Goal: Information Seeking & Learning: Learn about a topic

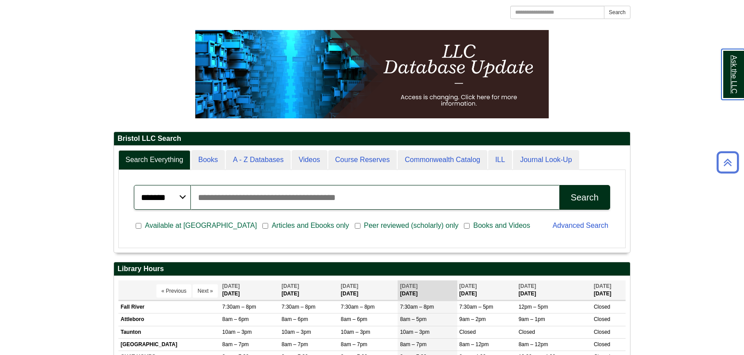
scroll to position [106, 516]
click at [266, 148] on div "Search Everything Books A - Z Databases Videos Course Reserves Commonwealth Cat…" at bounding box center [372, 199] width 516 height 107
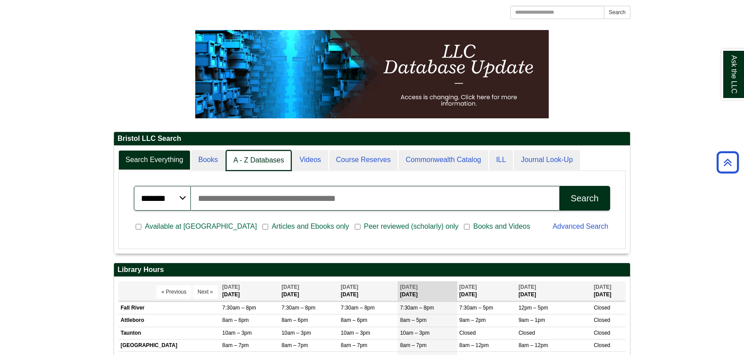
scroll to position [4, 4]
click at [254, 164] on link "A - Z Databases" at bounding box center [259, 160] width 66 height 21
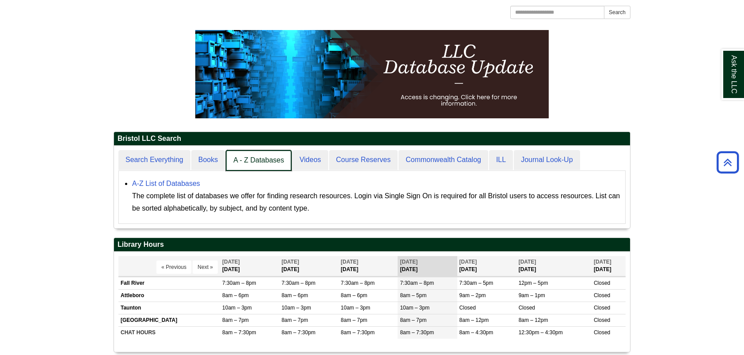
click at [254, 164] on link "A - Z Databases" at bounding box center [259, 160] width 66 height 21
click at [255, 159] on link "A - Z Databases" at bounding box center [259, 160] width 66 height 21
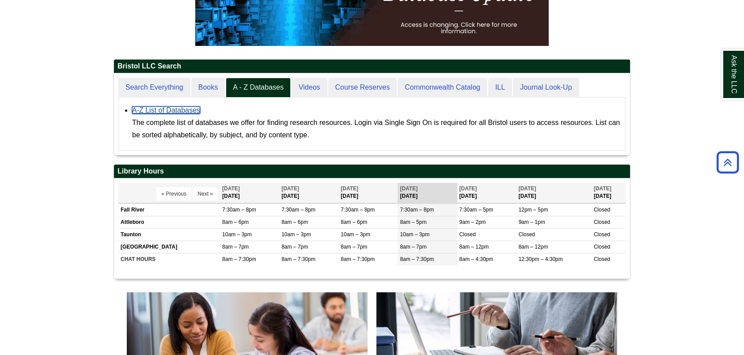
click at [179, 107] on link "A-Z List of Databases" at bounding box center [166, 111] width 68 height 8
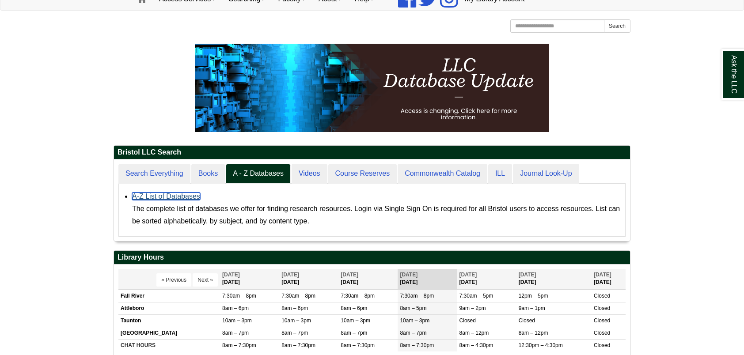
scroll to position [81, 516]
click at [166, 198] on link "A-Z List of Databases" at bounding box center [166, 197] width 68 height 8
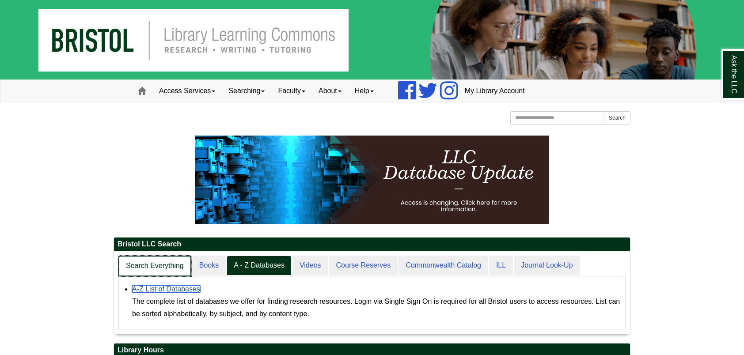
scroll to position [82, 516]
click at [156, 267] on link "Search Everything" at bounding box center [154, 266] width 73 height 21
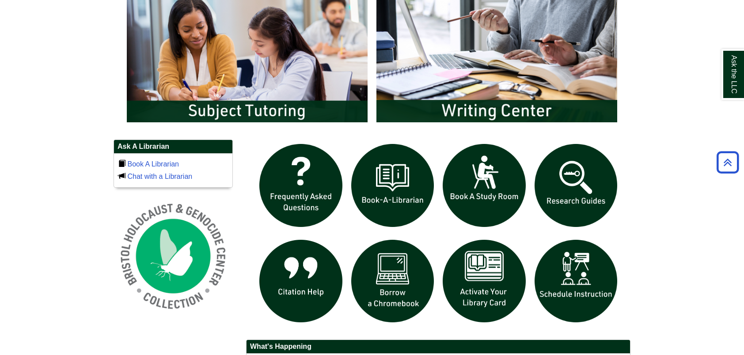
scroll to position [525, 0]
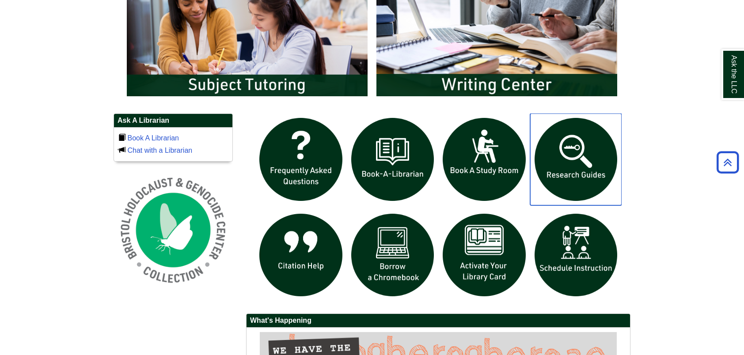
click at [560, 166] on img "slideshow" at bounding box center [576, 160] width 92 height 92
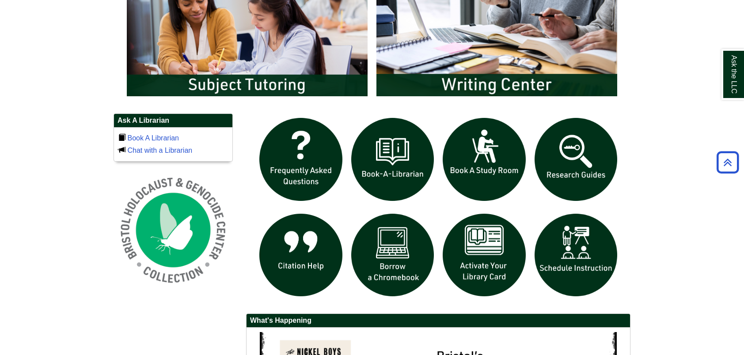
click at [659, 136] on body "Skip to Main Content Toggle navigation Home Access Services Access Services Pol…" at bounding box center [372, 34] width 744 height 1119
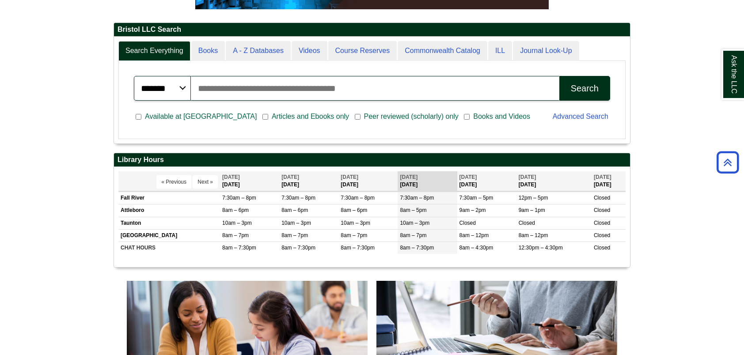
scroll to position [106, 516]
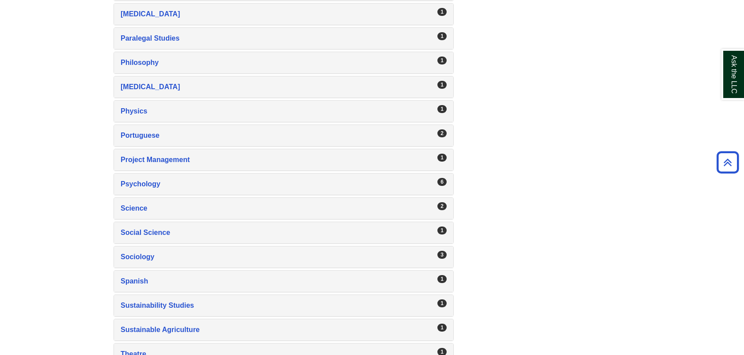
scroll to position [1344, 0]
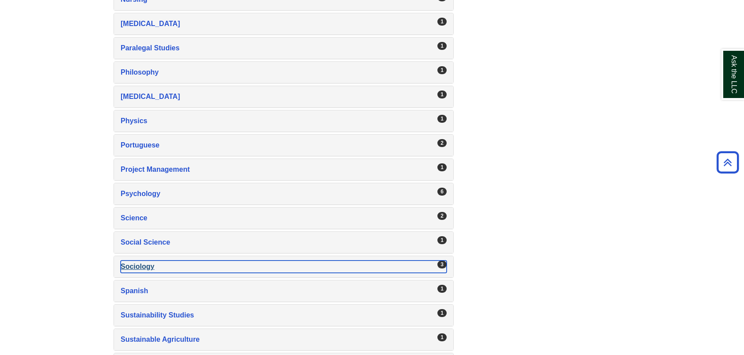
click at [133, 261] on div "Sociology , 3 guides" at bounding box center [284, 267] width 326 height 12
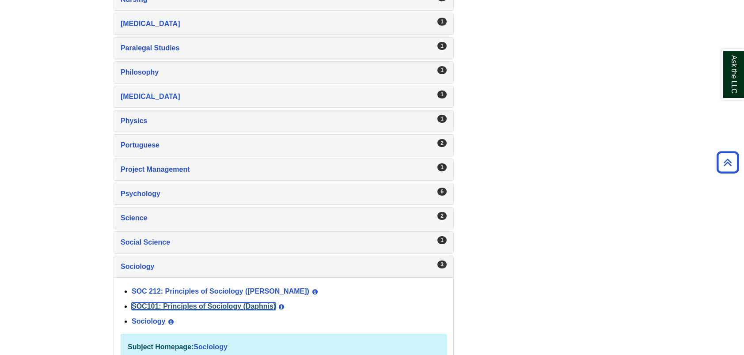
click at [183, 303] on link "SOC101: Principles of Sociology (Daphnis)" at bounding box center [204, 307] width 144 height 8
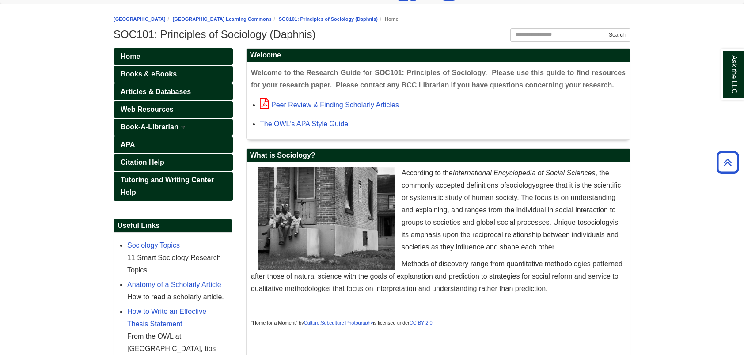
scroll to position [95, 0]
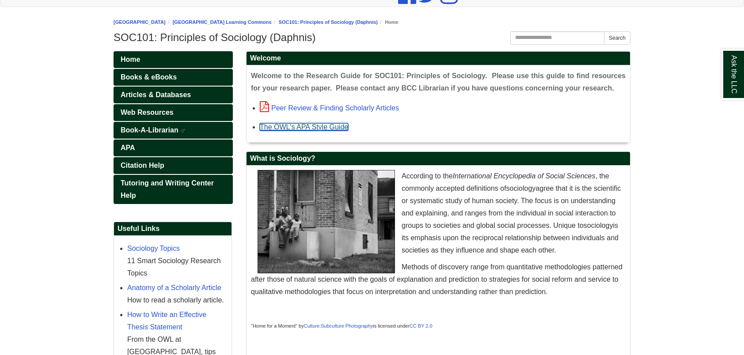
click at [314, 126] on link "The OWL's APA Style Guide" at bounding box center [304, 127] width 88 height 8
click at [330, 102] on div "Peer Review & Finding Scholarly Articles" at bounding box center [443, 107] width 366 height 13
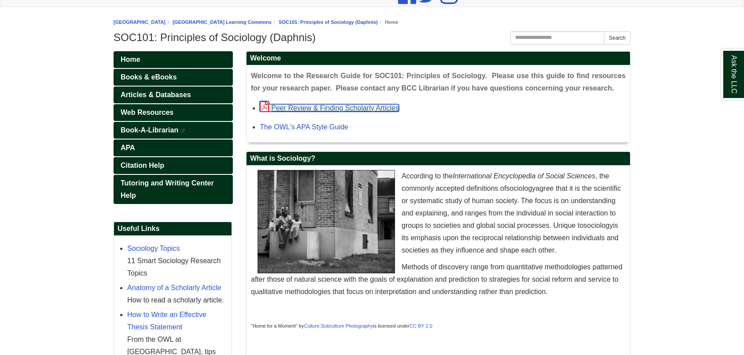
click at [325, 109] on link "Peer Review & Finding Scholarly Articles" at bounding box center [329, 108] width 139 height 8
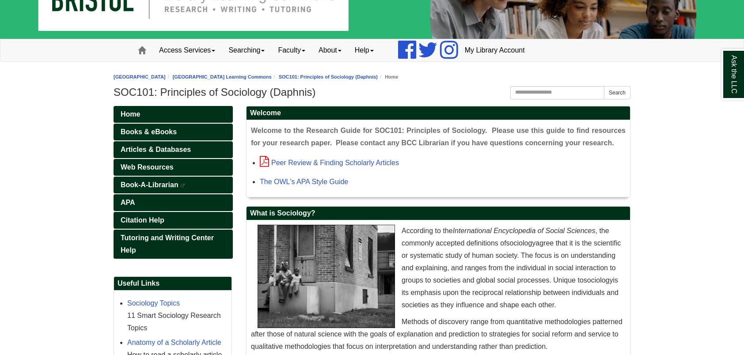
scroll to position [39, 0]
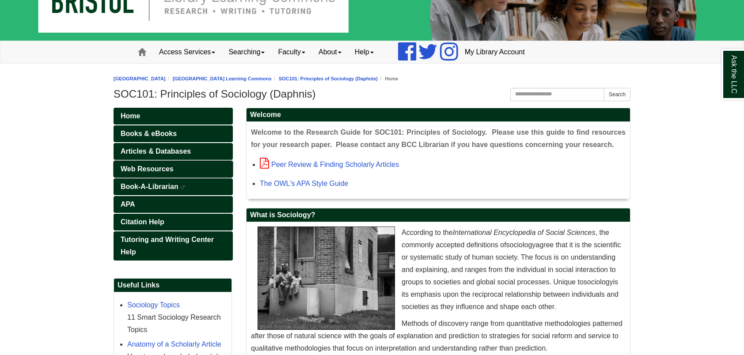
click at [154, 170] on span "Web Resources" at bounding box center [147, 169] width 53 height 8
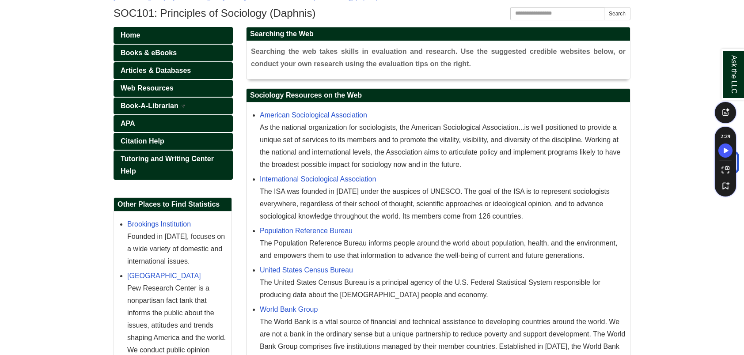
scroll to position [119, 0]
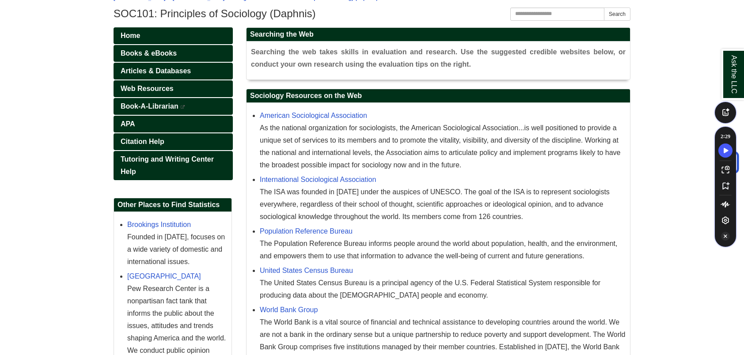
click at [725, 236] on icon "Turn Off Speechify button" at bounding box center [725, 236] width 9 height 9
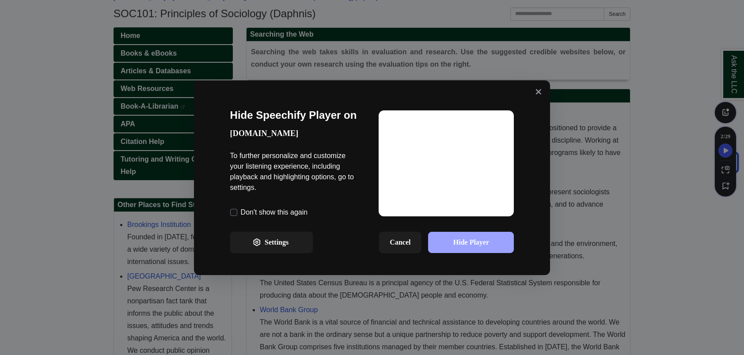
click at [472, 243] on button "Hide Player" at bounding box center [471, 242] width 86 height 21
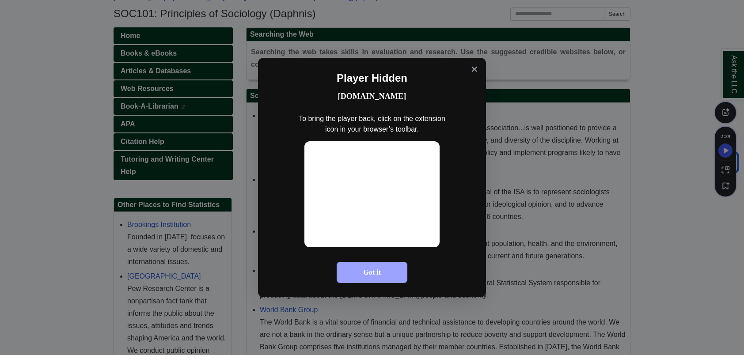
click at [372, 278] on button "Got it" at bounding box center [372, 272] width 71 height 21
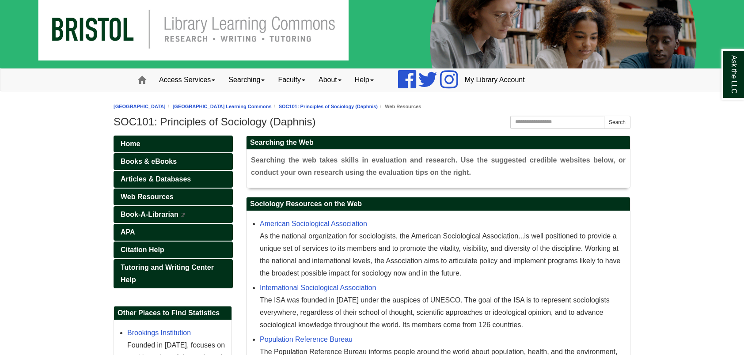
scroll to position [11, 0]
